Goal: Navigation & Orientation: Understand site structure

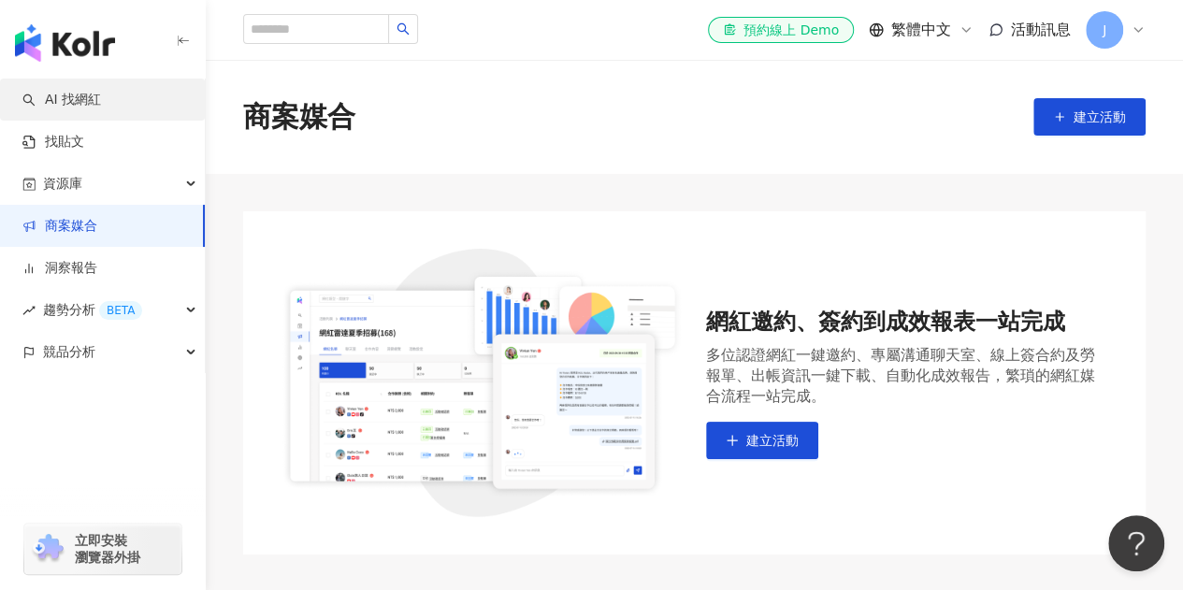
click at [88, 109] on link "AI 找網紅" at bounding box center [61, 100] width 79 height 19
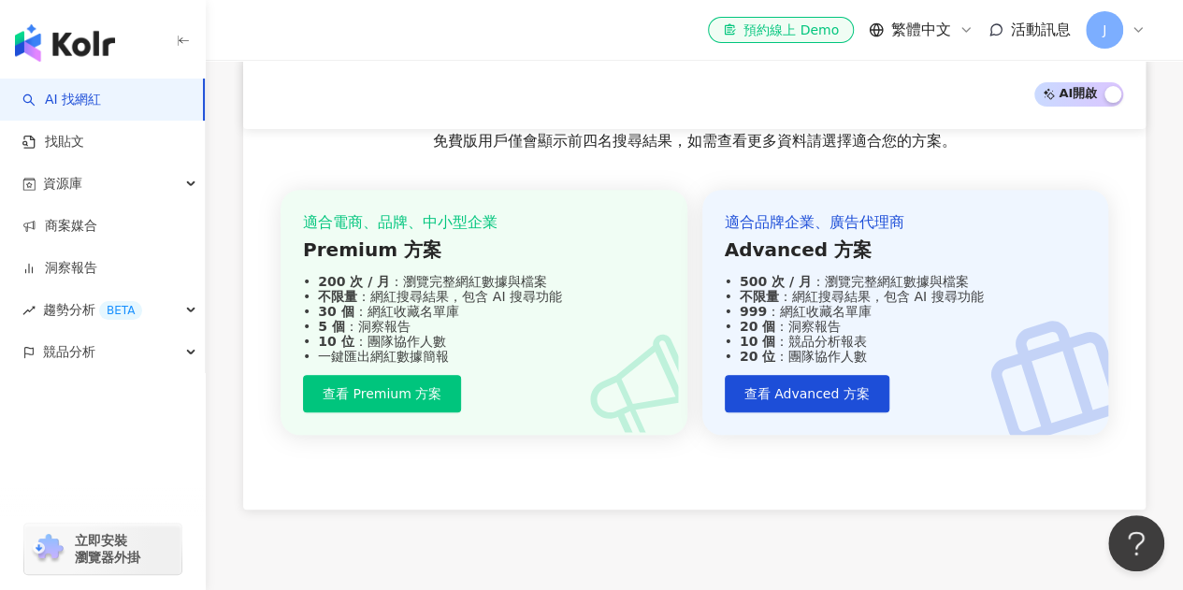
scroll to position [3866, 0]
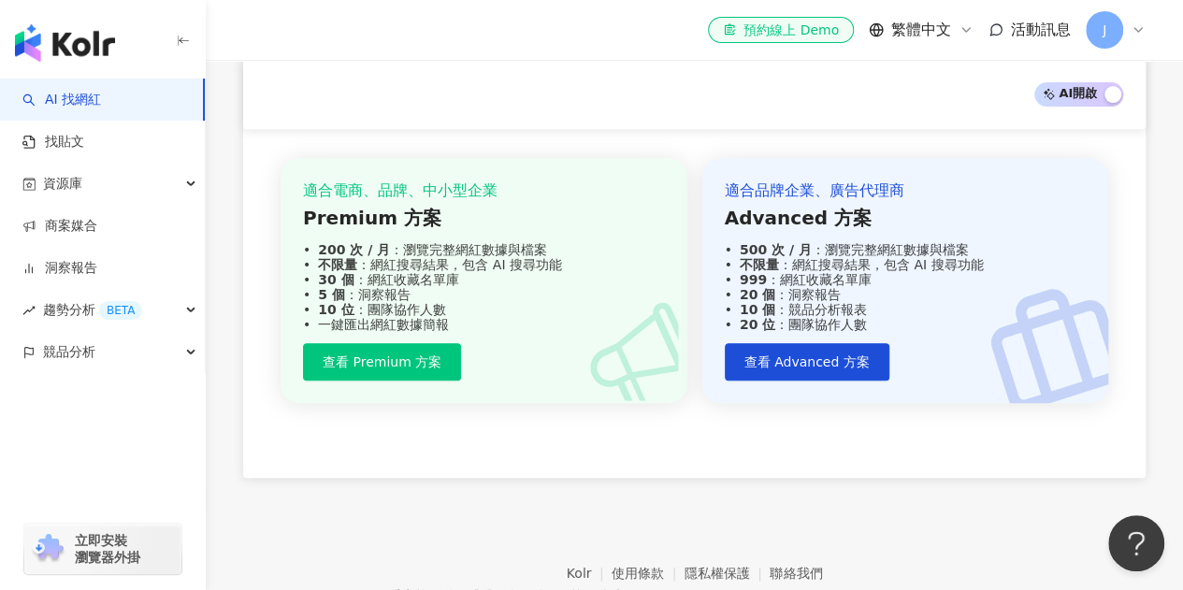
click at [404, 58] on div "el-icon-cs 預約線上 Demo 繁體中文 活動訊息 J" at bounding box center [694, 30] width 902 height 60
click at [1137, 36] on icon at bounding box center [1137, 29] width 15 height 15
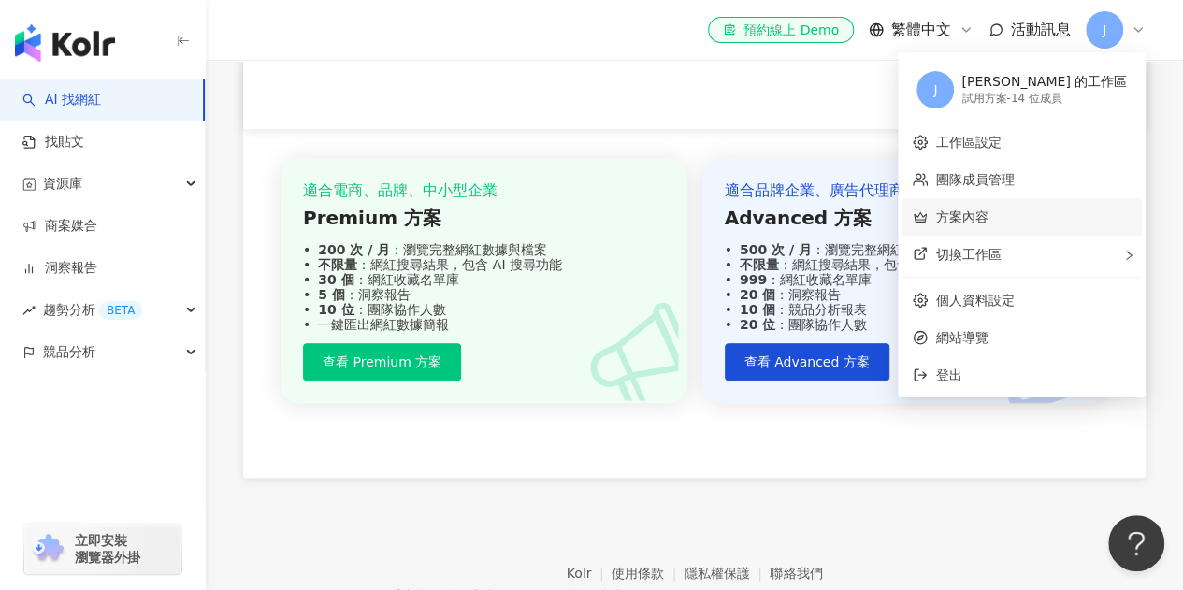
click at [987, 224] on link "方案內容" at bounding box center [961, 216] width 52 height 15
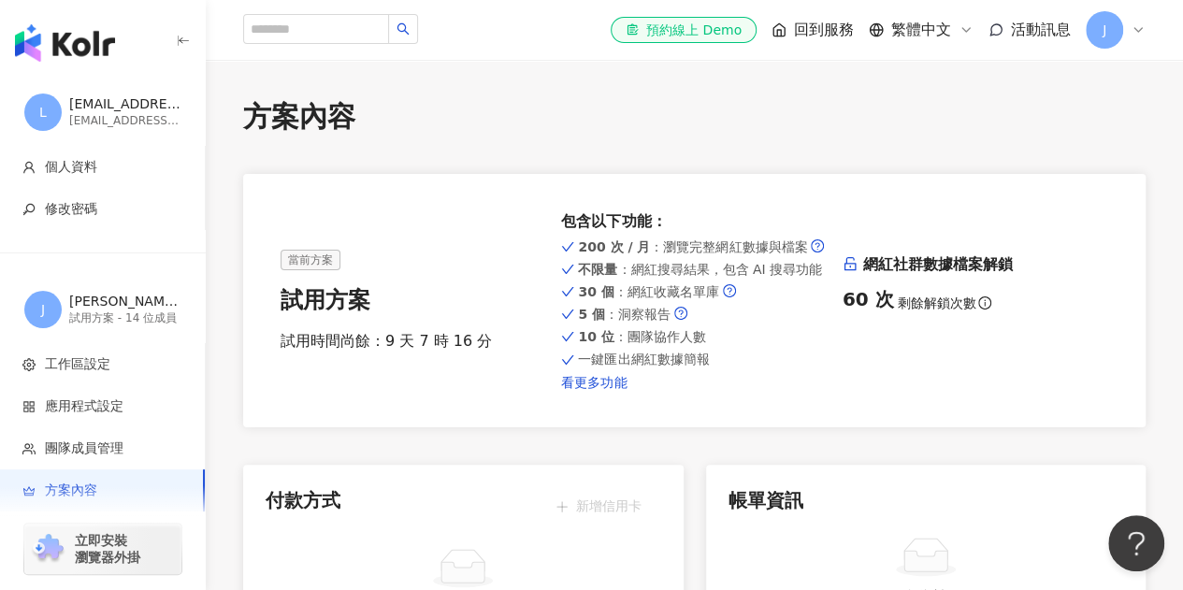
click at [608, 383] on link "看更多功能" at bounding box center [694, 382] width 266 height 15
click at [574, 382] on link "看更多功能" at bounding box center [694, 382] width 266 height 15
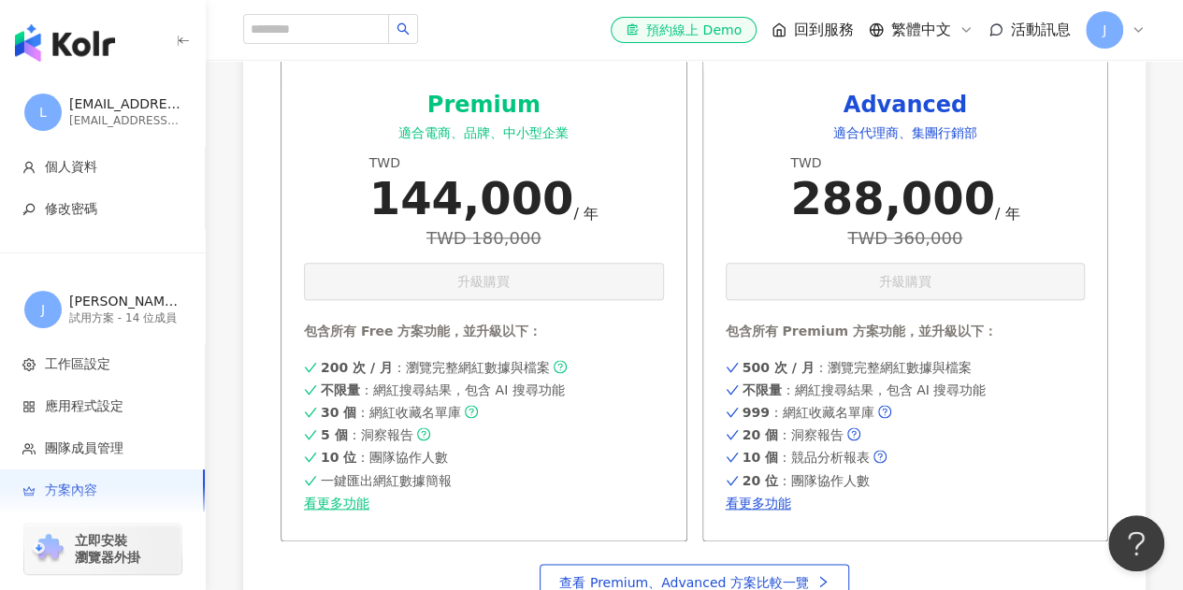
scroll to position [773, 0]
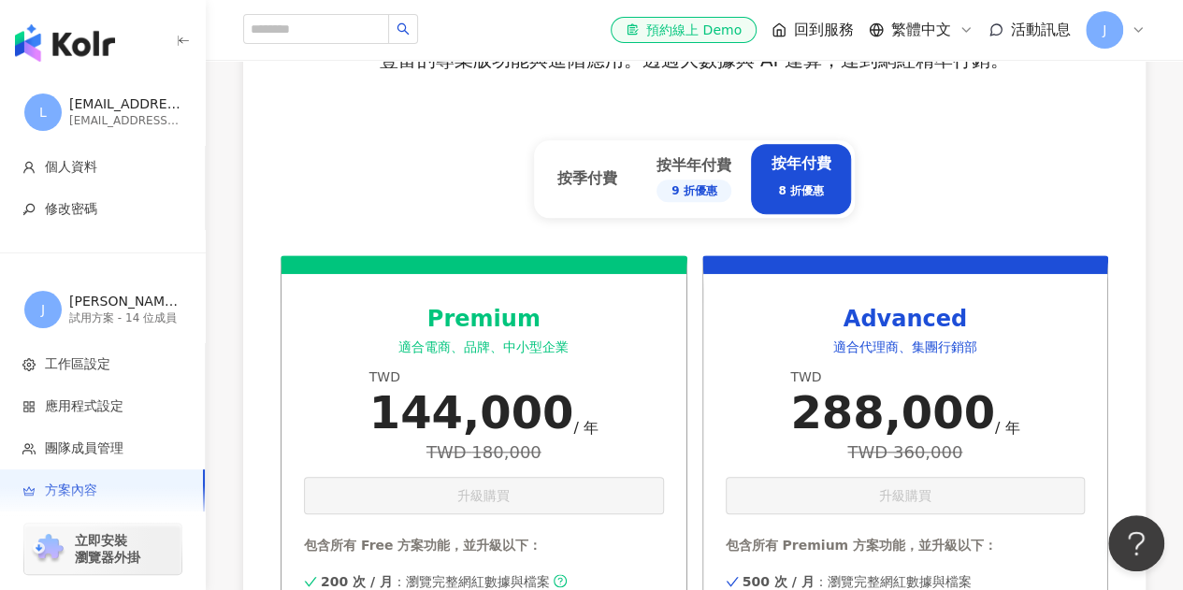
click at [1143, 27] on icon at bounding box center [1137, 29] width 15 height 15
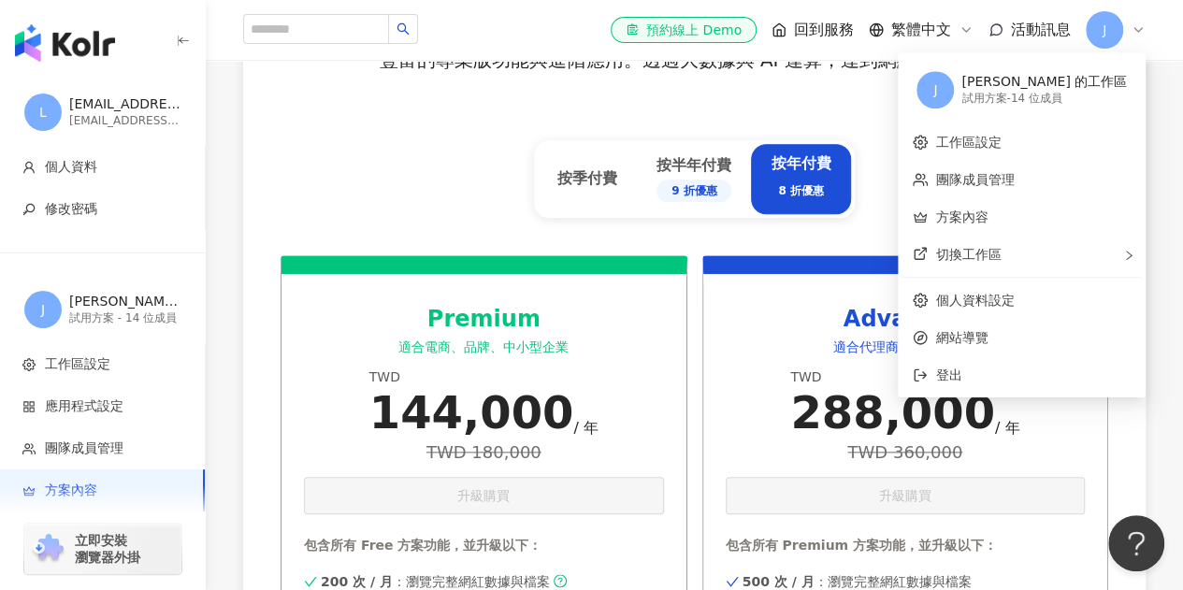
click at [1084, 89] on div "[PERSON_NAME] 的工作區" at bounding box center [1044, 82] width 166 height 19
click at [1014, 176] on link "團隊成員管理" at bounding box center [974, 179] width 79 height 15
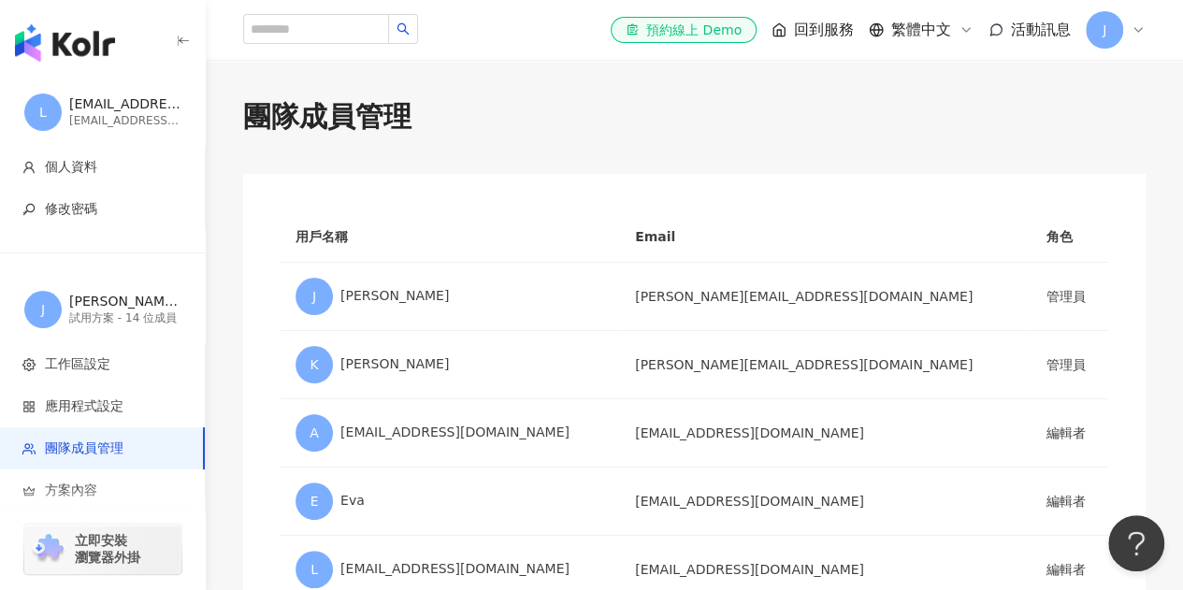
click at [1131, 25] on icon at bounding box center [1137, 29] width 15 height 15
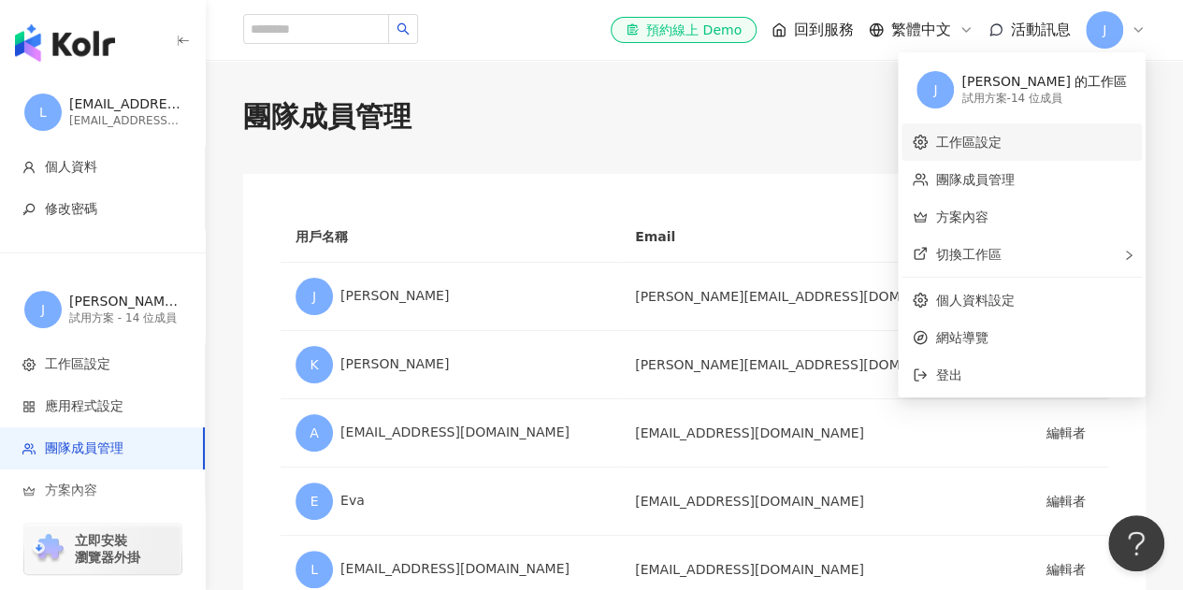
click at [1001, 147] on link "工作區設定" at bounding box center [967, 142] width 65 height 15
